Goal: Information Seeking & Learning: Find specific fact

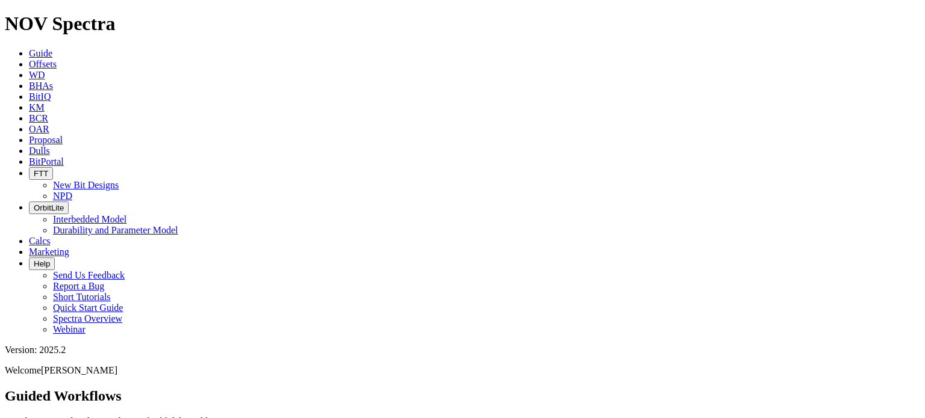
click at [50, 146] on span "Dulls" at bounding box center [39, 151] width 21 height 10
type input "A315411"
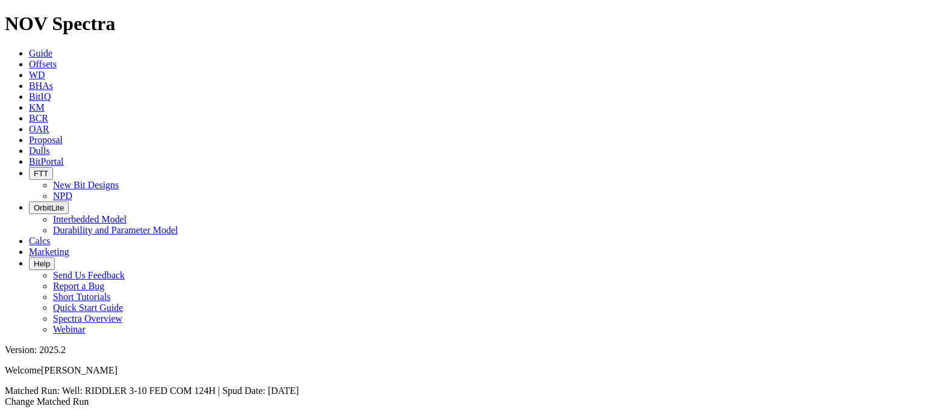
scroll to position [421, 0]
